Goal: Information Seeking & Learning: Find specific fact

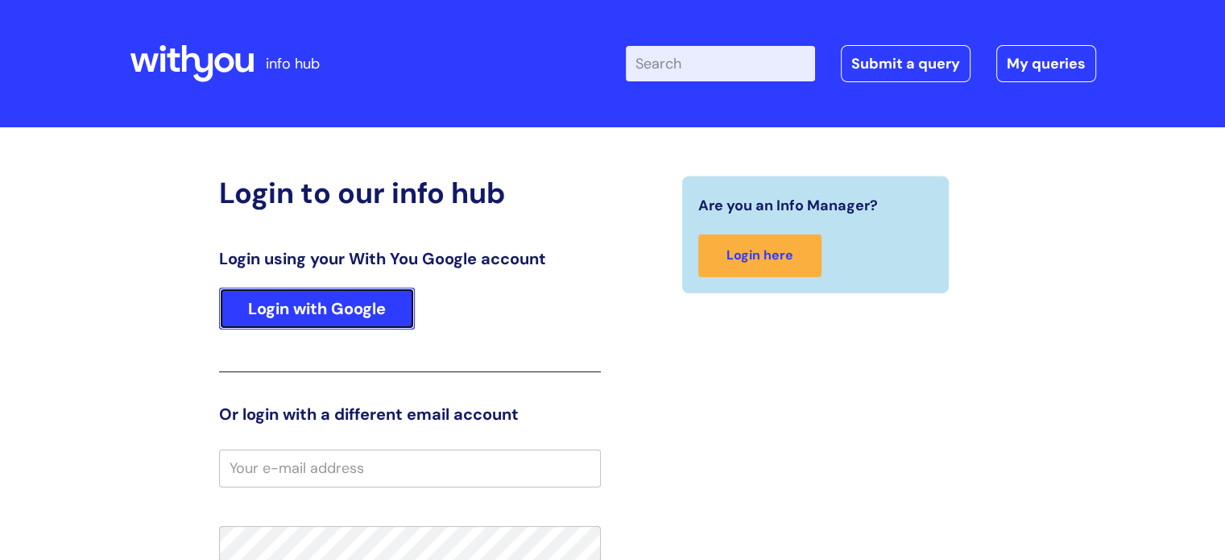
click at [382, 295] on link "Login with Google" at bounding box center [317, 308] width 196 height 42
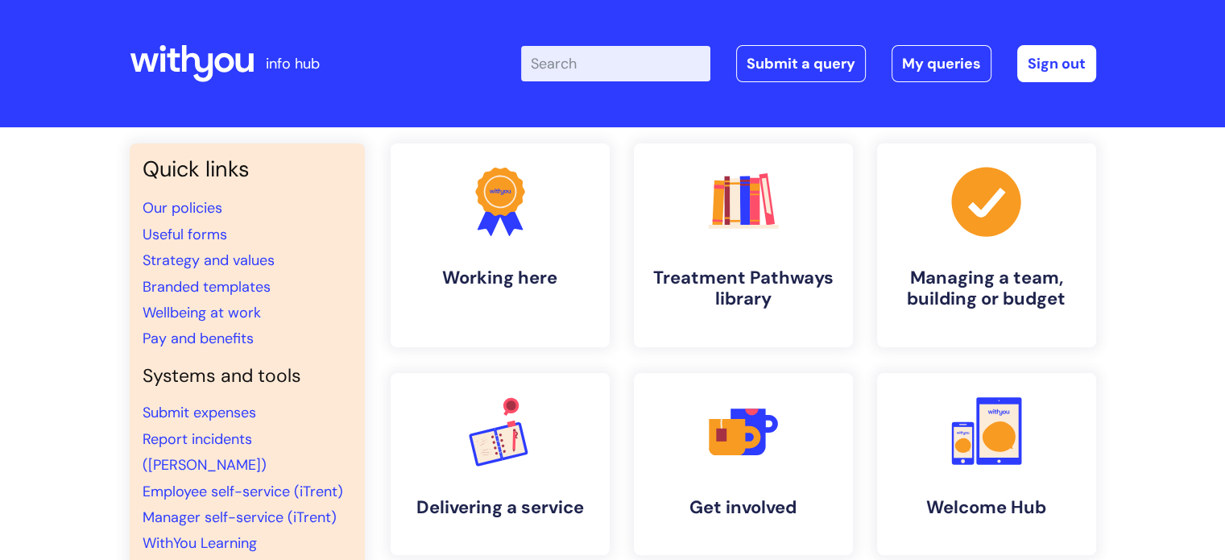
click at [608, 57] on input "Enter your search term here..." at bounding box center [615, 63] width 189 height 35
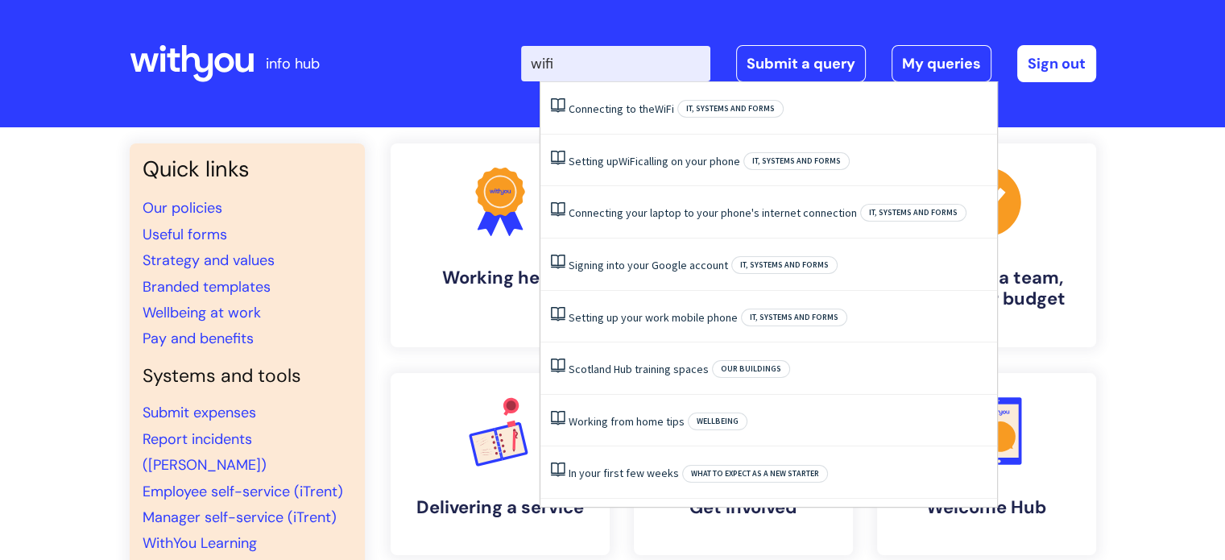
type input "wifi"
click button "Search" at bounding box center [0, 0] width 0 height 0
